Goal: Check status

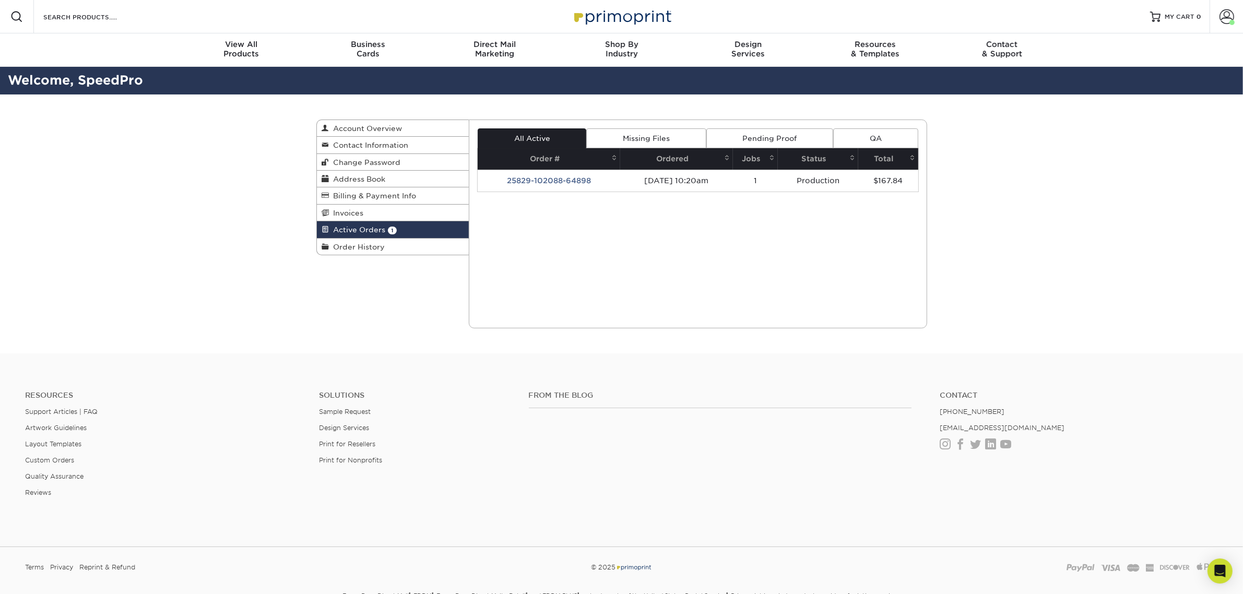
click at [645, 137] on link "Missing Files" at bounding box center [646, 138] width 120 height 20
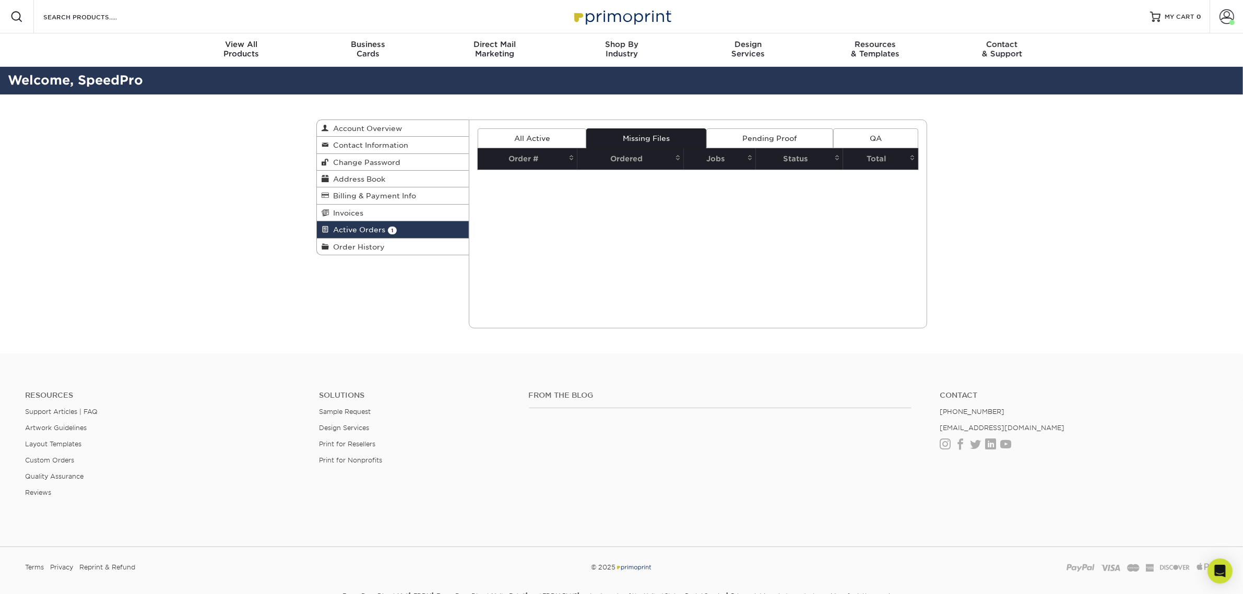
click at [721, 133] on link "Pending Proof" at bounding box center [769, 138] width 127 height 20
click at [549, 134] on link "All Active" at bounding box center [532, 138] width 109 height 20
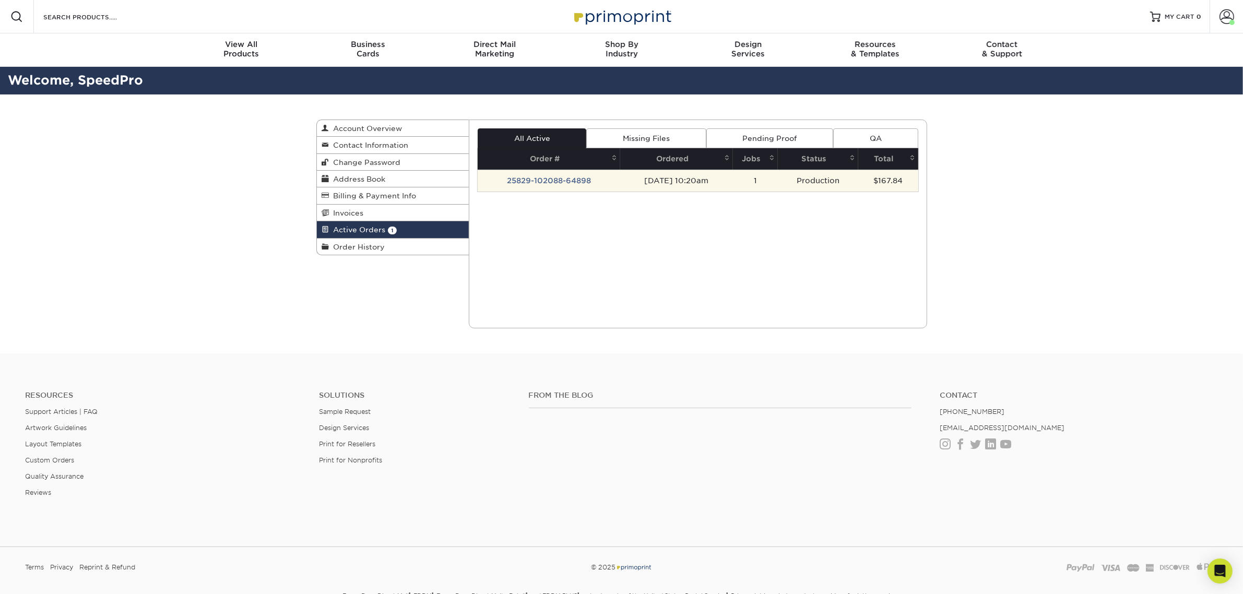
click at [526, 174] on td "25829-102088-64898" at bounding box center [549, 181] width 143 height 22
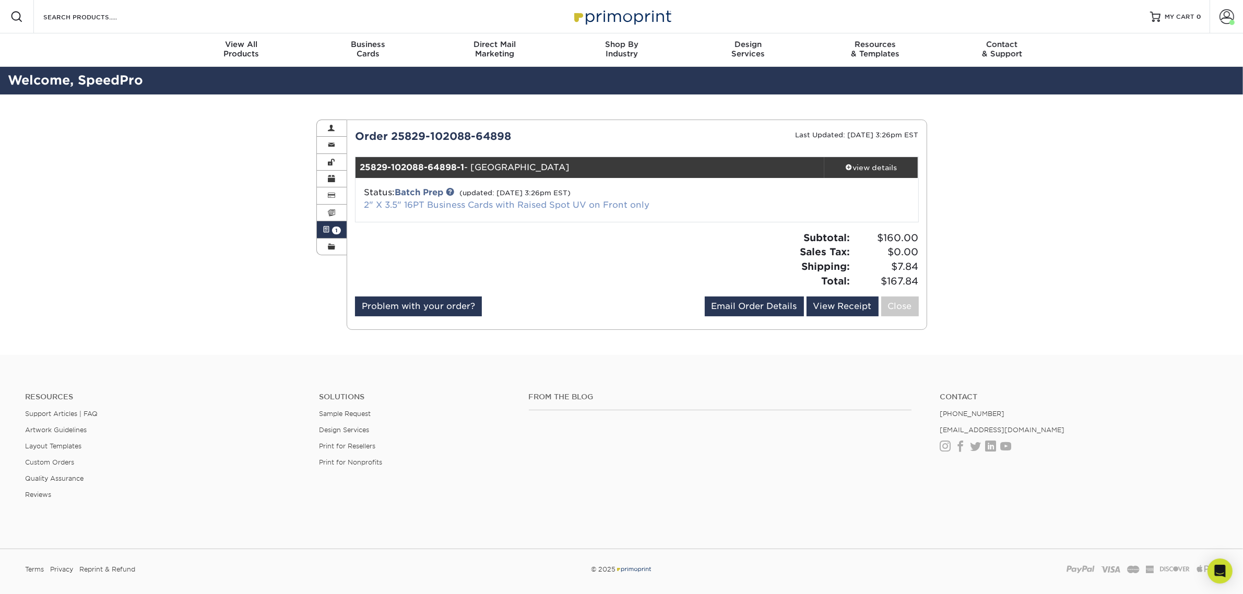
click at [462, 200] on link "2" X 3.5" 16PT Business Cards with Raised Spot UV on Front only" at bounding box center [507, 205] width 286 height 10
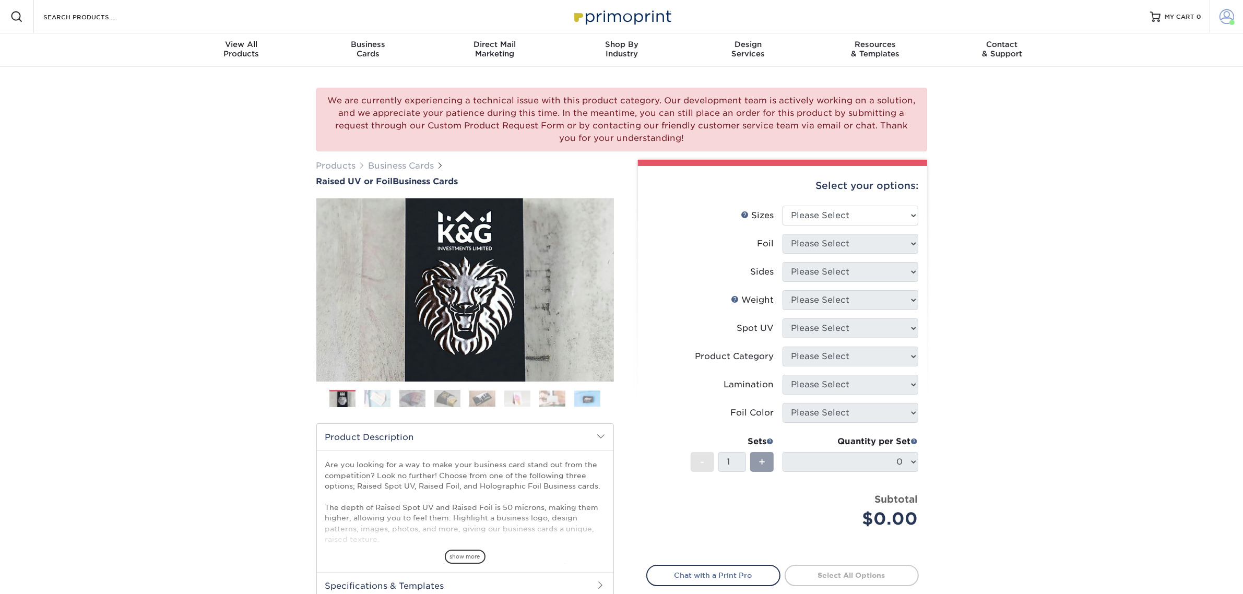
click at [1233, 22] on span at bounding box center [1232, 22] width 5 height 5
click at [1126, 78] on link "Account Dashboard" at bounding box center [1165, 74] width 131 height 14
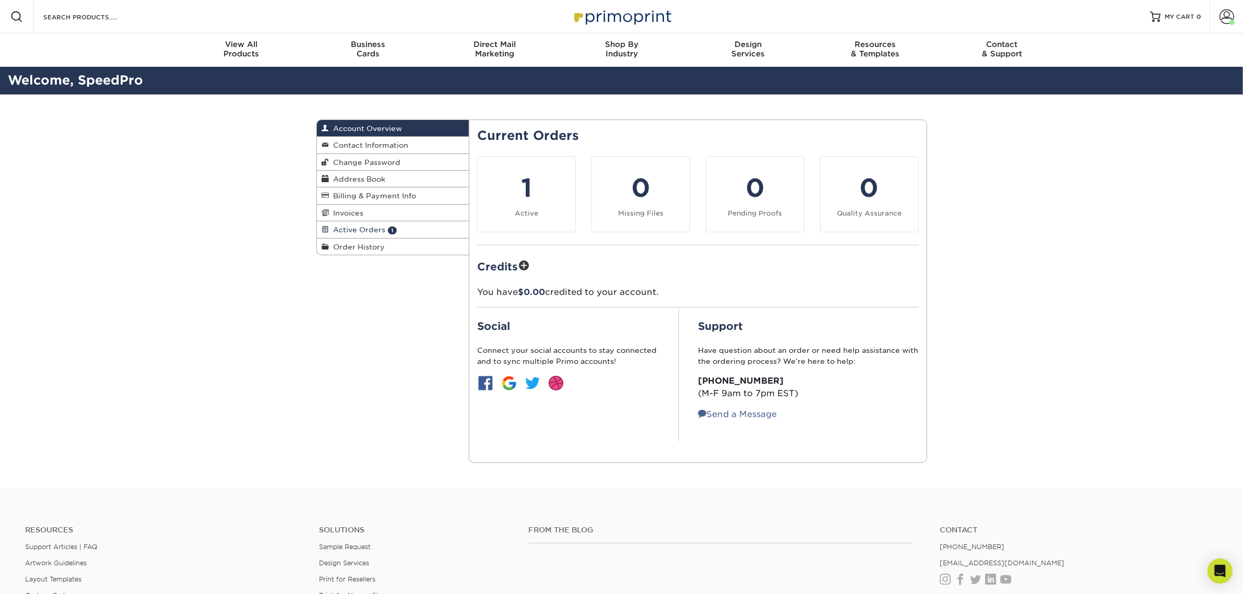
click at [392, 222] on link "Active Orders 1" at bounding box center [393, 229] width 152 height 17
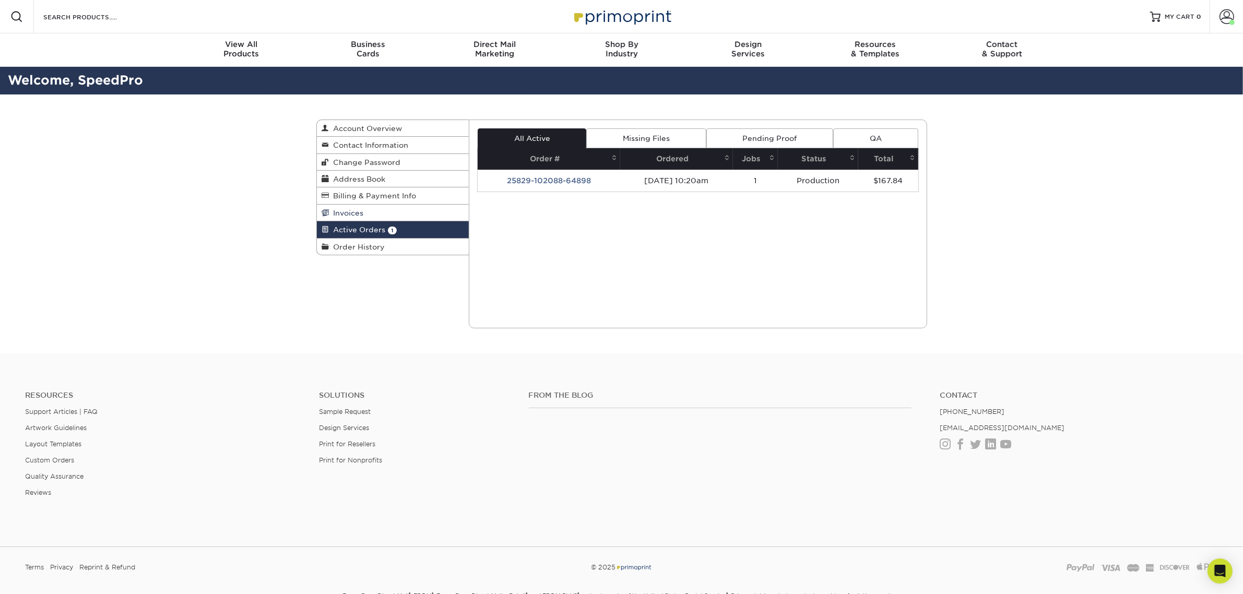
click at [393, 213] on link "Invoices" at bounding box center [393, 213] width 152 height 17
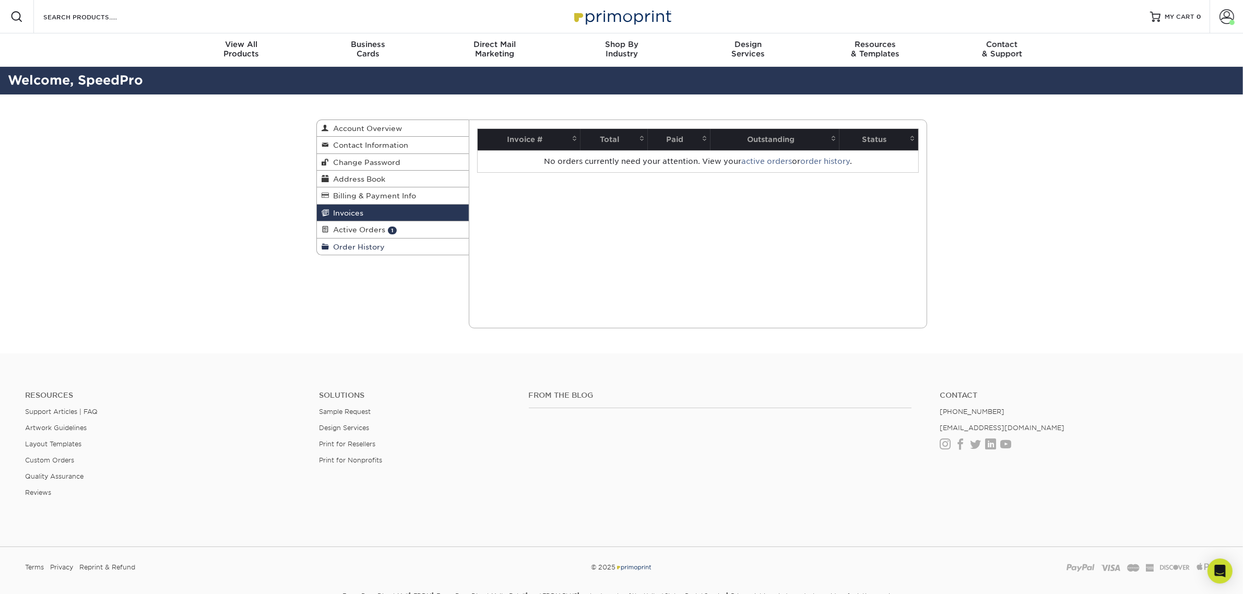
click at [400, 246] on link "Order History" at bounding box center [393, 247] width 152 height 16
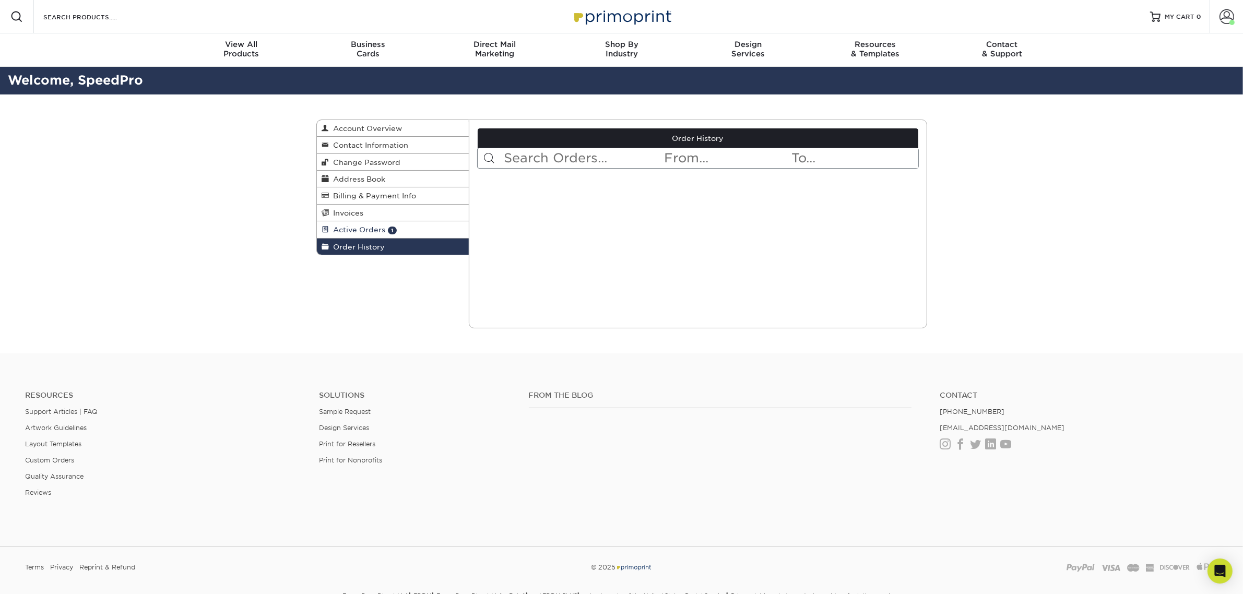
click at [398, 232] on link "Active Orders 1" at bounding box center [393, 229] width 152 height 17
